Goal: Information Seeking & Learning: Learn about a topic

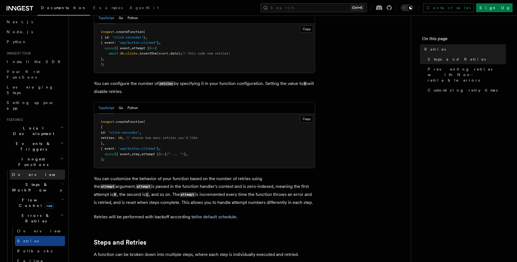
scroll to position [32, 0]
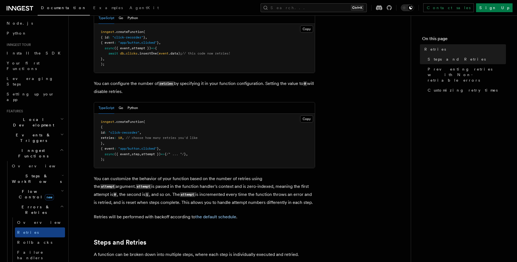
click at [28, 173] on span "Steps & Workflows" at bounding box center [36, 178] width 52 height 11
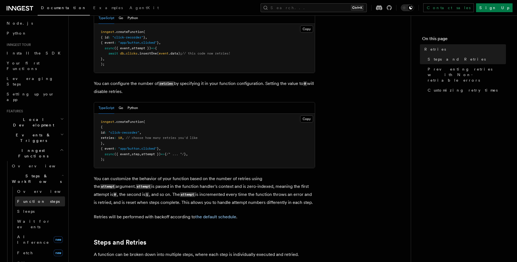
click at [35, 199] on span "Function steps" at bounding box center [38, 201] width 43 height 4
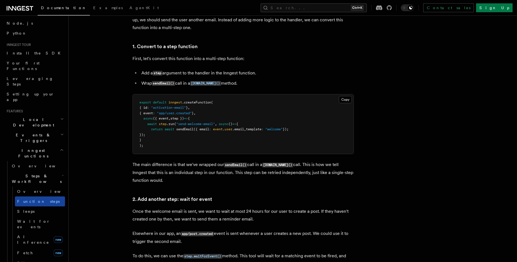
scroll to position [339, 0]
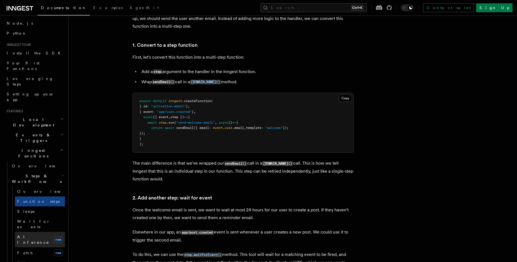
click at [26, 235] on span "AI Inference" at bounding box center [33, 240] width 32 height 10
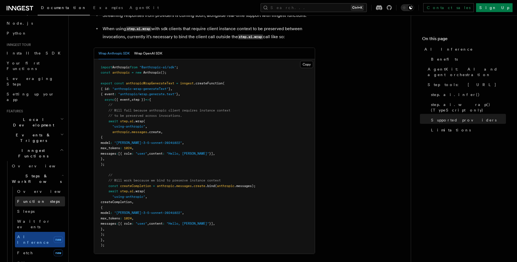
scroll to position [1101, 0]
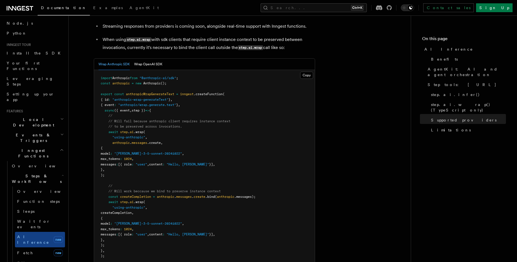
click at [32, 173] on span "Steps & Workflows" at bounding box center [36, 178] width 52 height 11
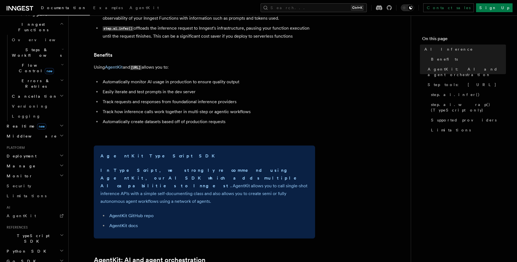
scroll to position [0, 0]
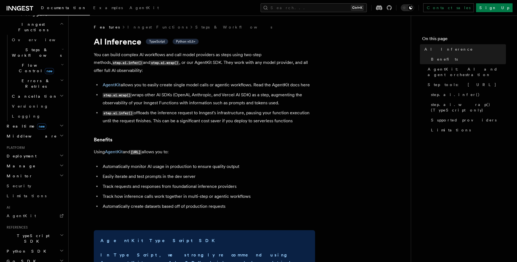
click at [230, 148] on p "Using AgentKit and [URL] allows you to:" at bounding box center [205, 152] width 222 height 8
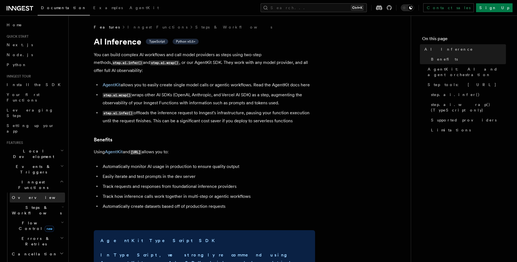
click at [25, 195] on span "Overview" at bounding box center [40, 197] width 57 height 4
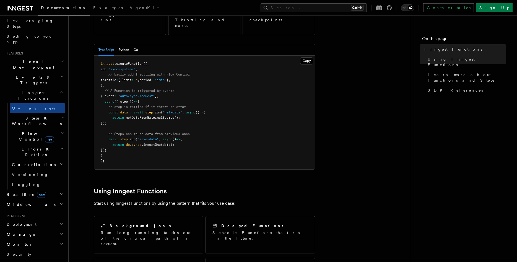
scroll to position [95, 0]
